Goal: Check status: Check status

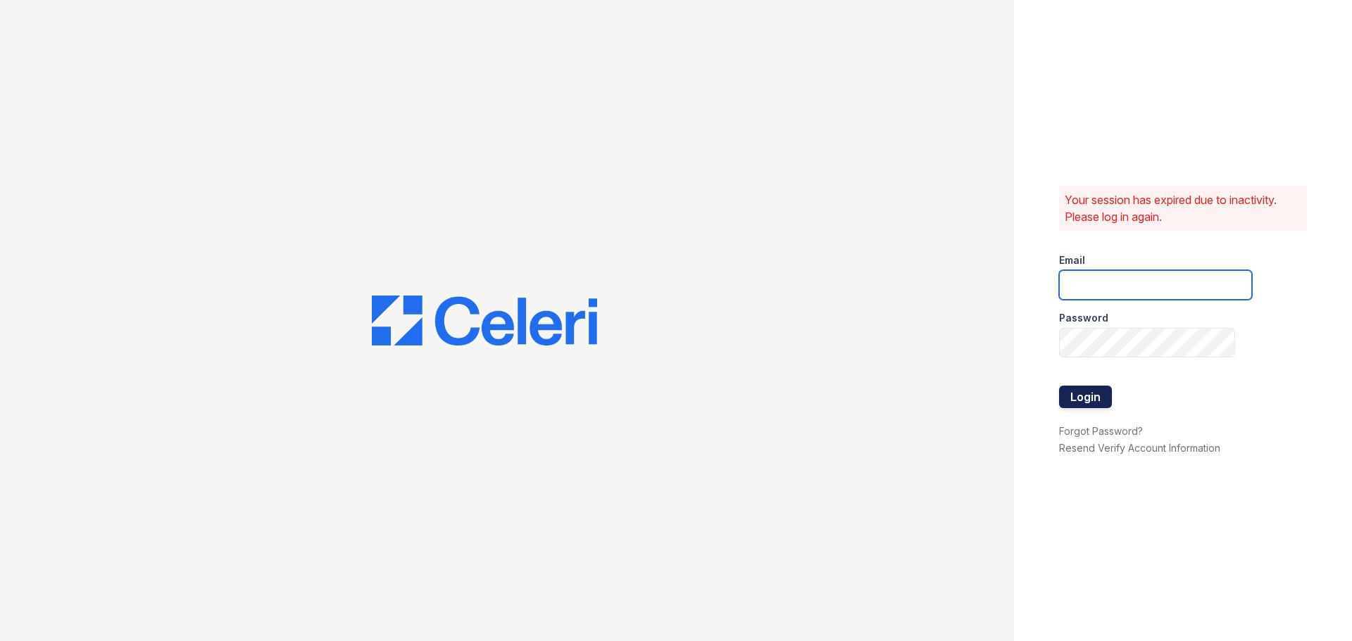
type input "washington3@cafmanagement.com"
click at [1067, 398] on button "Login" at bounding box center [1085, 397] width 53 height 23
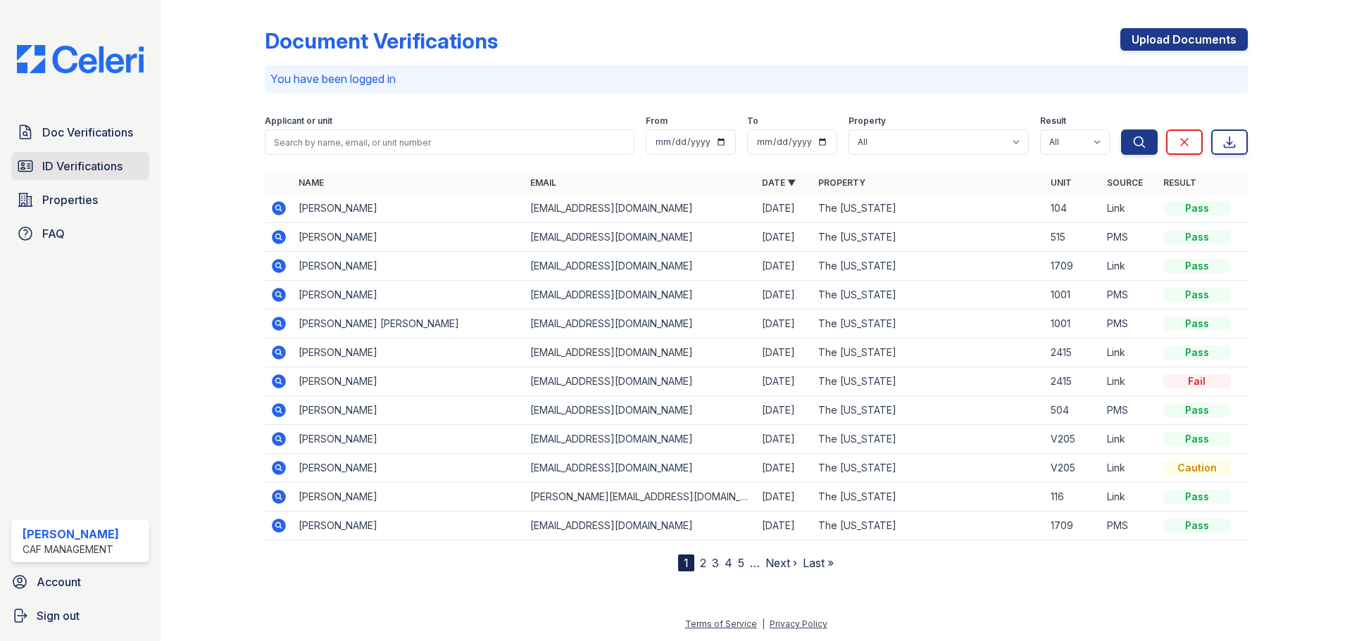
click at [89, 165] on span "ID Verifications" at bounding box center [82, 166] width 80 height 17
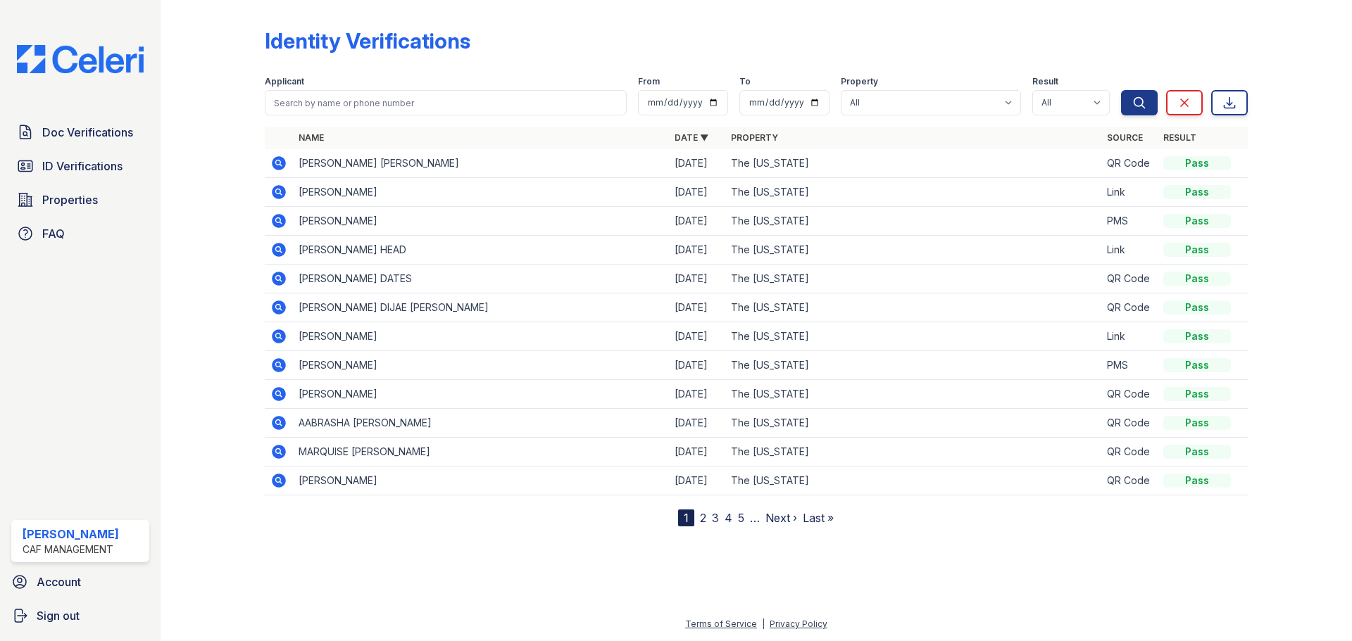
click at [282, 164] on icon at bounding box center [279, 163] width 14 height 14
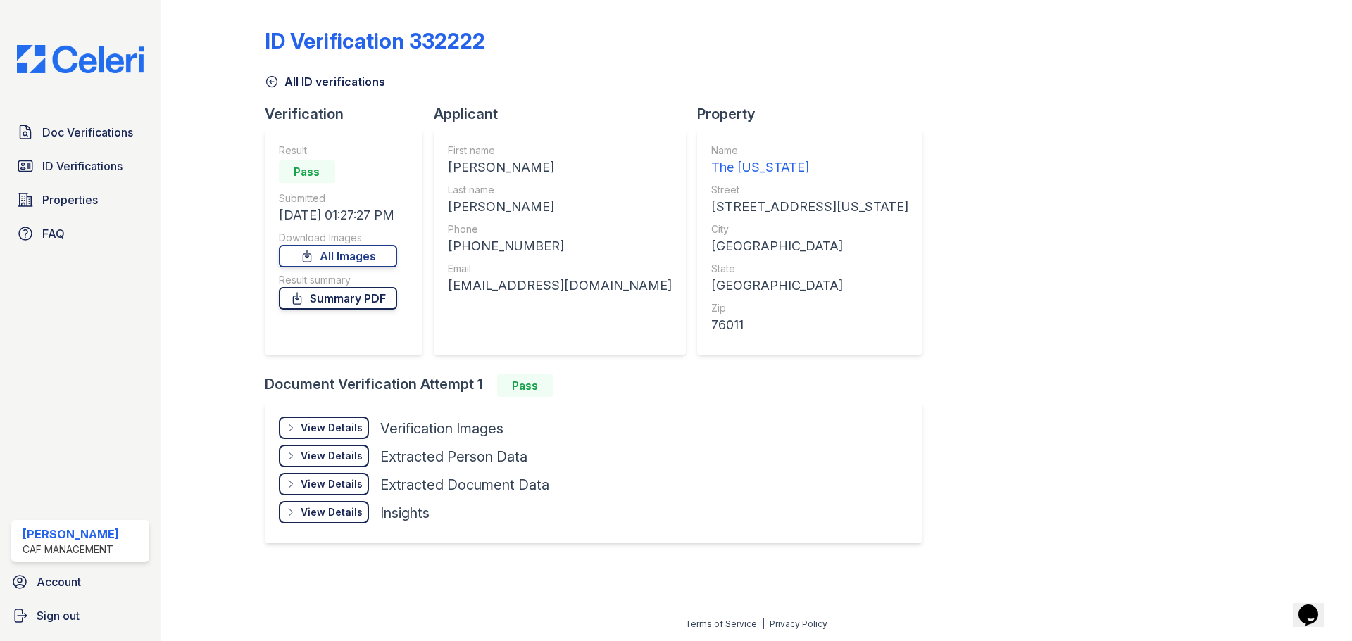
click at [338, 294] on link "Summary PDF" at bounding box center [338, 298] width 118 height 23
click at [118, 160] on span "ID Verifications" at bounding box center [82, 166] width 80 height 17
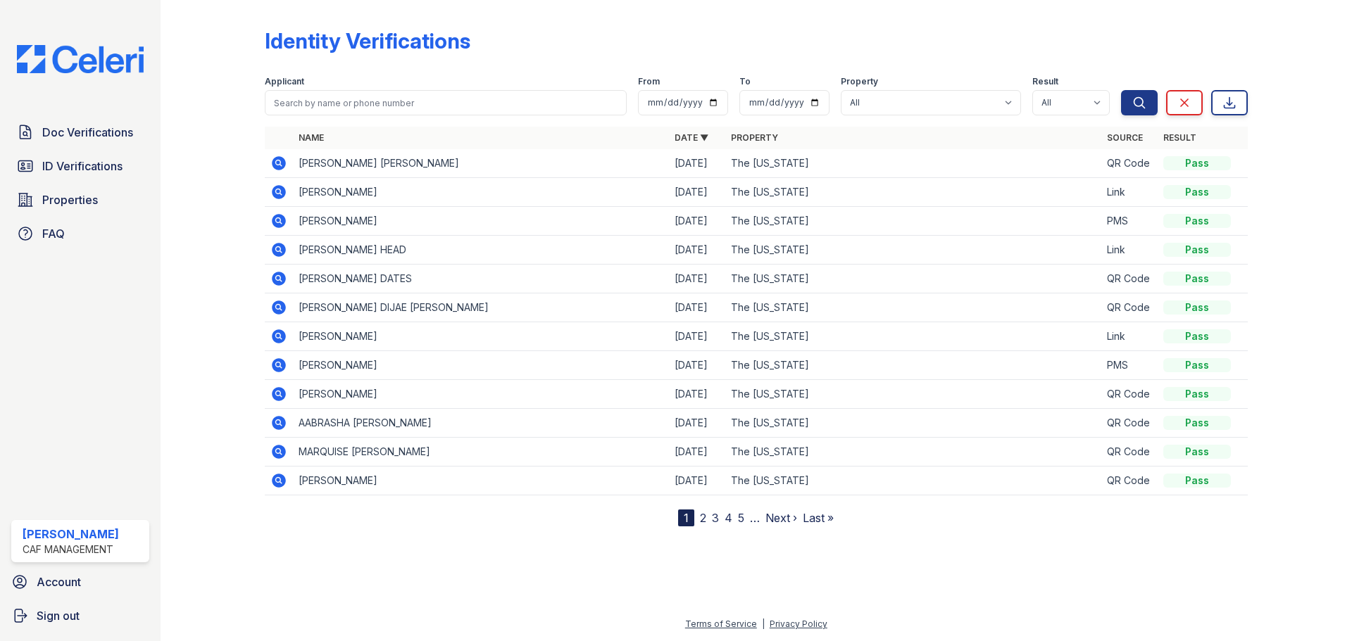
click at [356, 308] on td "[PERSON_NAME] DIJAE [PERSON_NAME]" at bounding box center [481, 308] width 376 height 29
click at [275, 308] on icon at bounding box center [279, 308] width 14 height 14
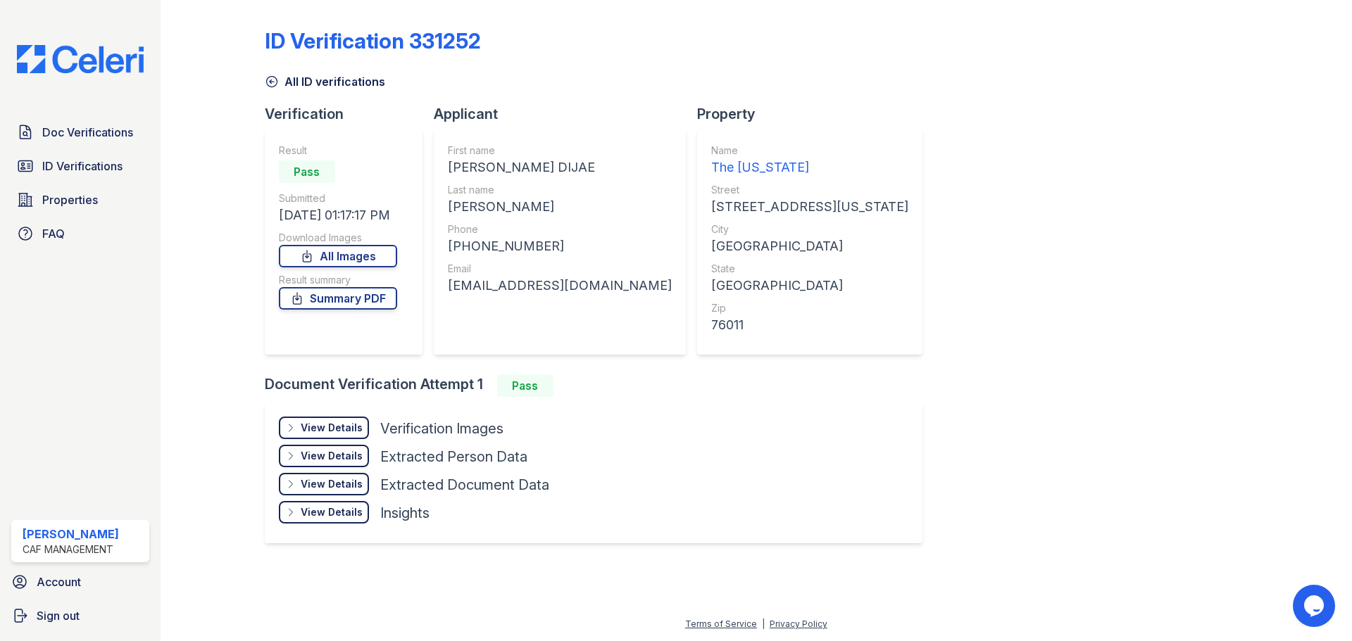
click at [315, 424] on div "View Details" at bounding box center [332, 428] width 62 height 14
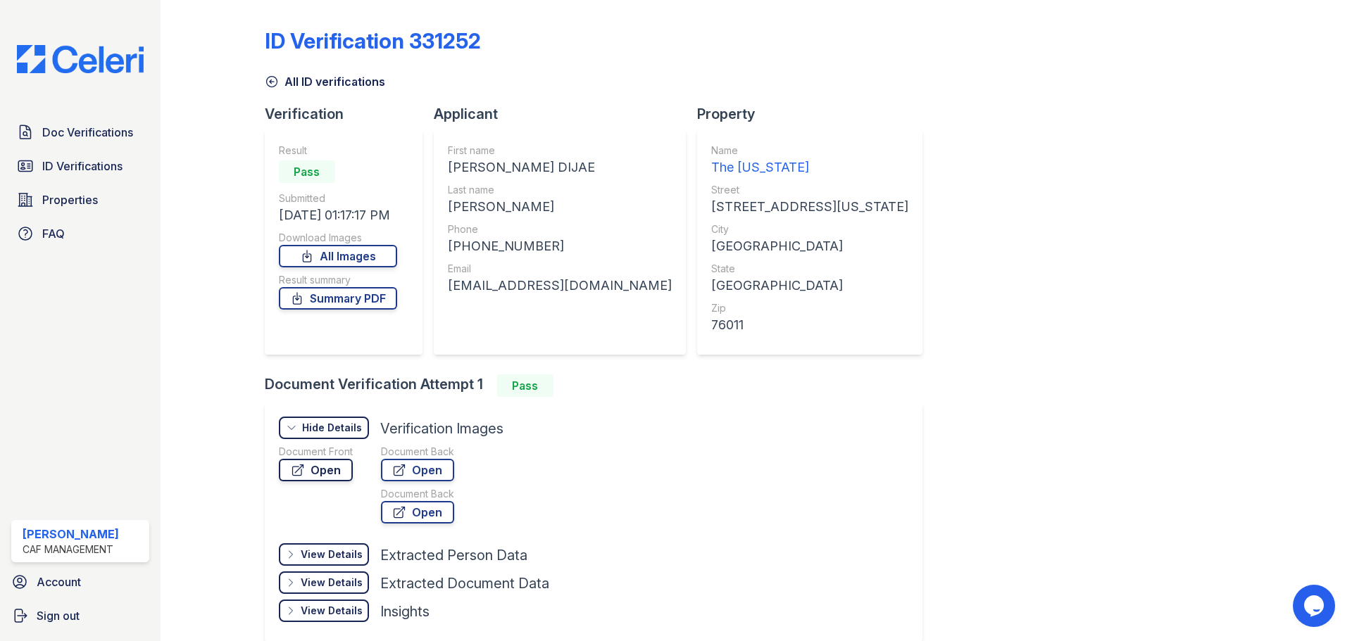
click at [320, 467] on link "Open" at bounding box center [316, 470] width 74 height 23
click at [275, 81] on icon at bounding box center [272, 82] width 14 height 14
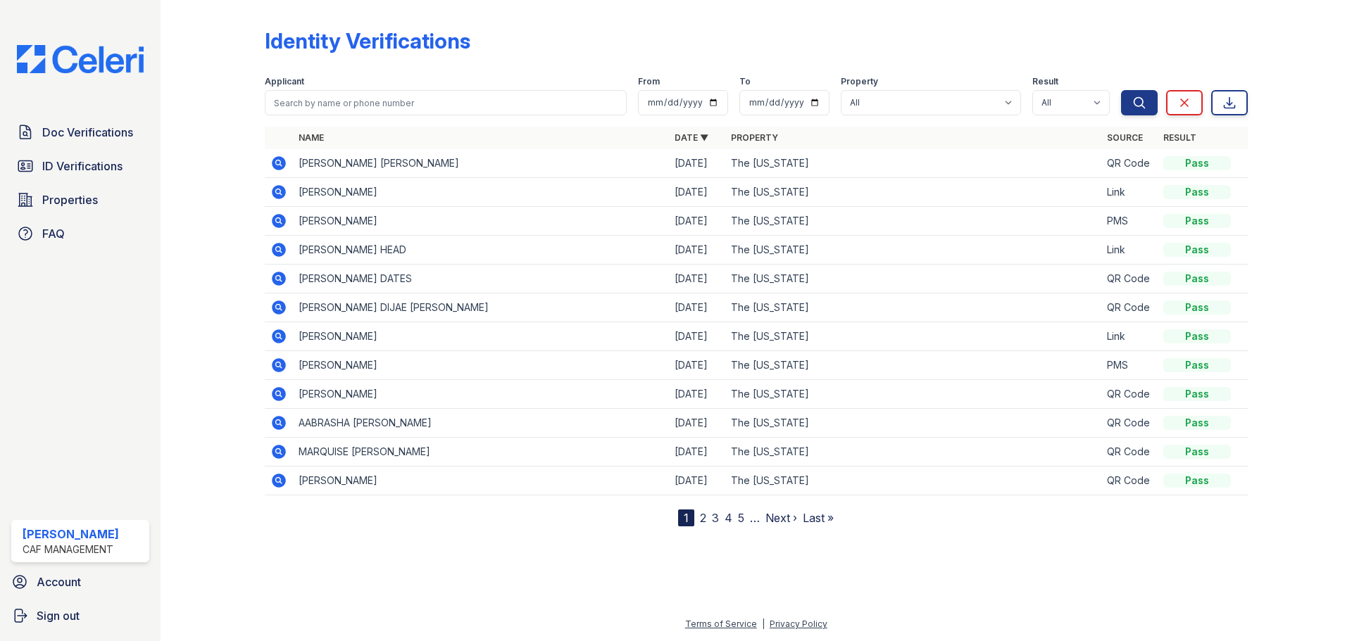
click at [281, 249] on icon at bounding box center [279, 250] width 14 height 14
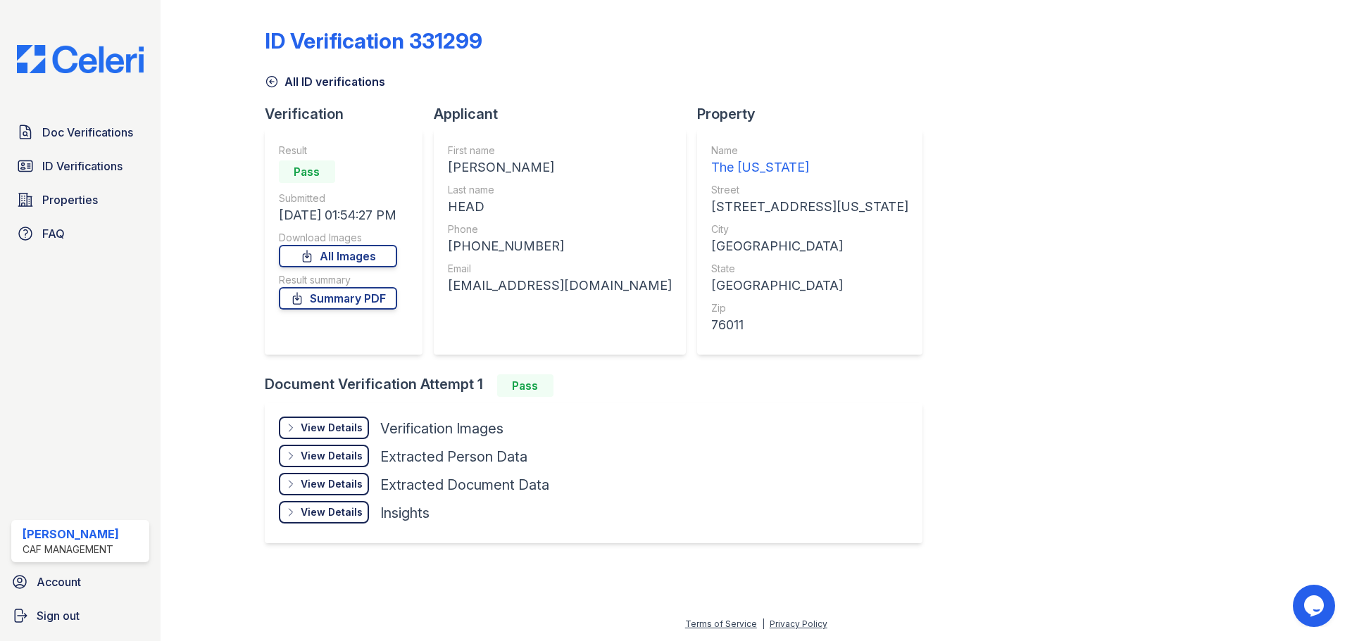
click at [318, 428] on div "View Details" at bounding box center [332, 428] width 62 height 14
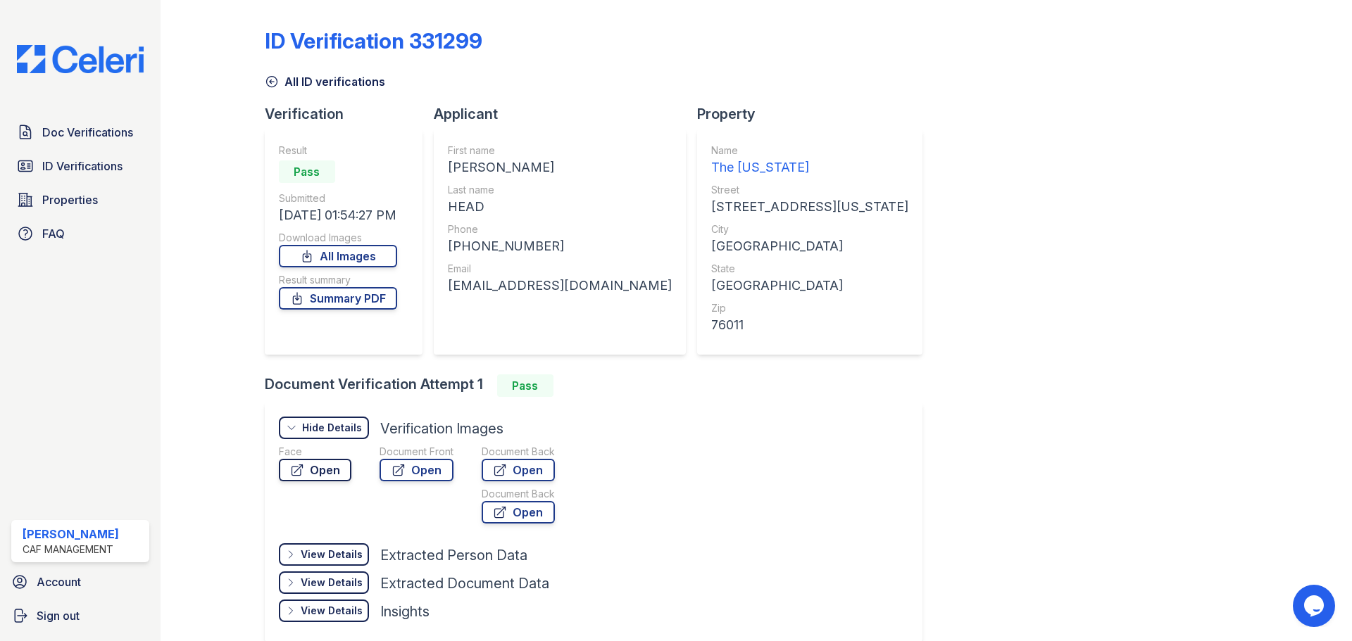
click at [318, 474] on link "Open" at bounding box center [315, 470] width 73 height 23
click at [94, 161] on span "ID Verifications" at bounding box center [82, 166] width 80 height 17
